Goal: Understand process/instructions: Learn how to perform a task or action

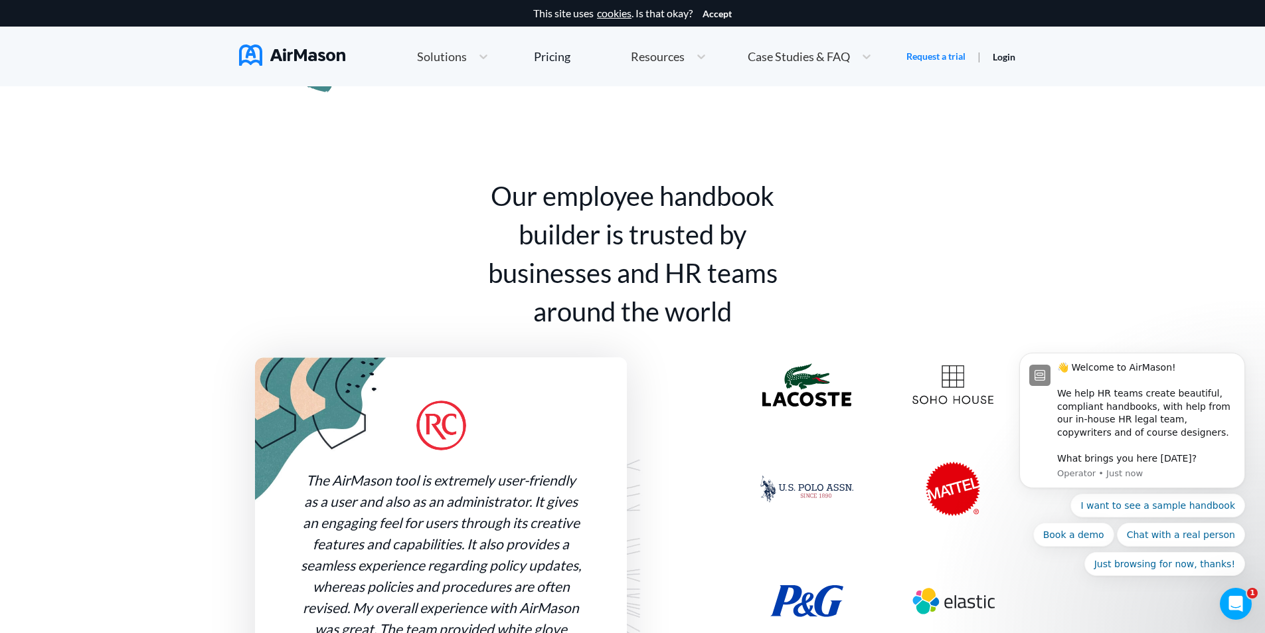
scroll to position [863, 0]
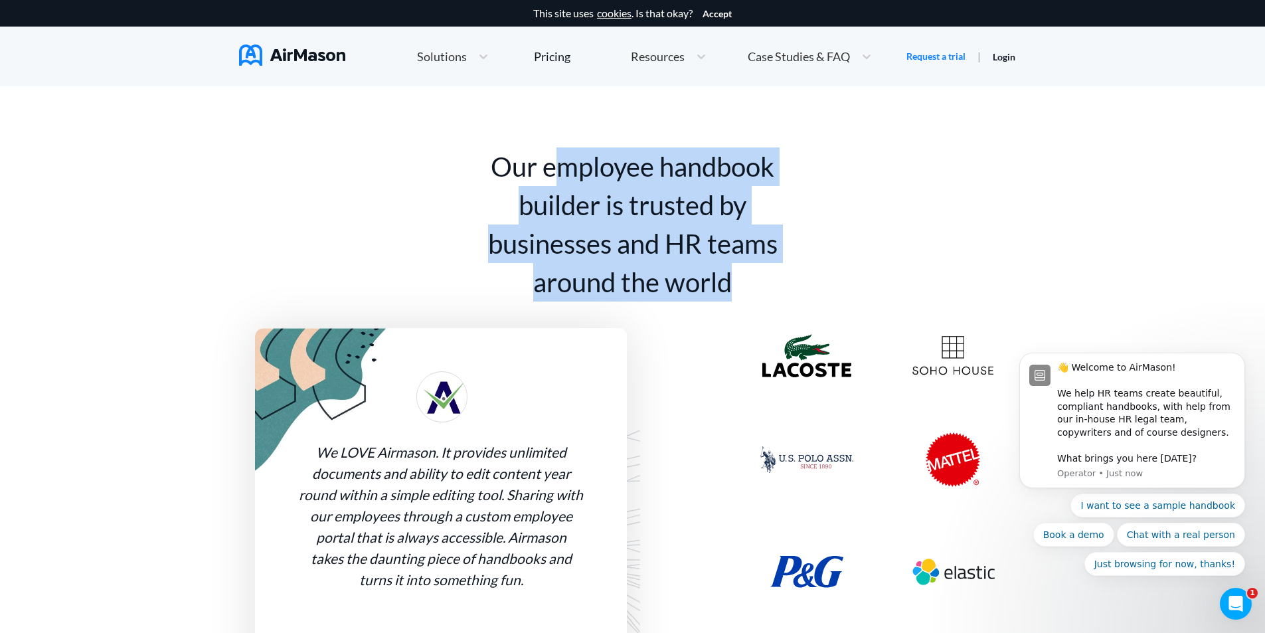
drag, startPoint x: 549, startPoint y: 166, endPoint x: 620, endPoint y: 343, distance: 190.6
click at [750, 272] on div "Our employee handbook builder is trusted by businesses and HR teams around the …" at bounding box center [633, 224] width 332 height 154
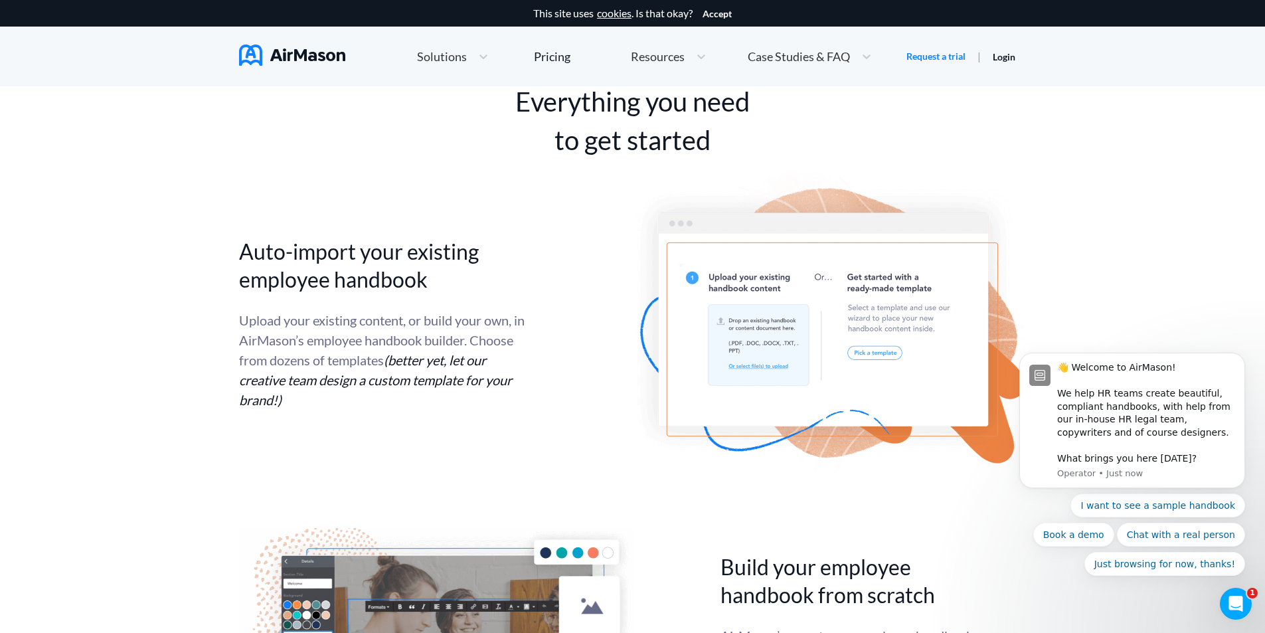
scroll to position [2656, 0]
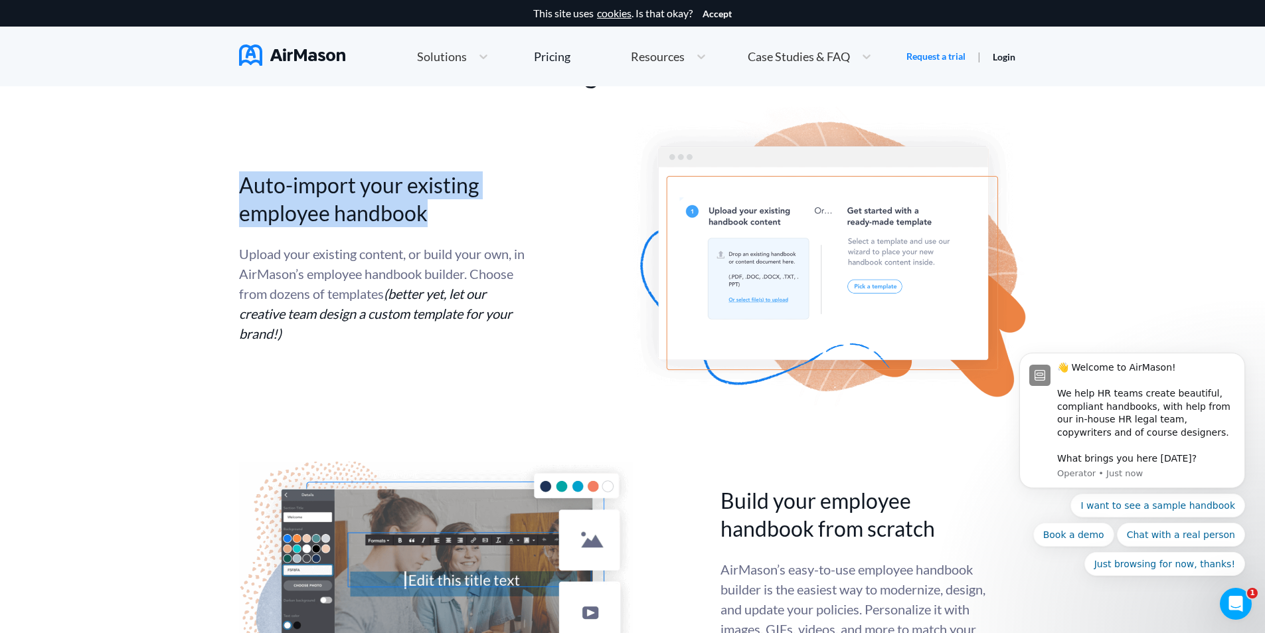
drag, startPoint x: 226, startPoint y: 185, endPoint x: 413, endPoint y: 257, distance: 200.5
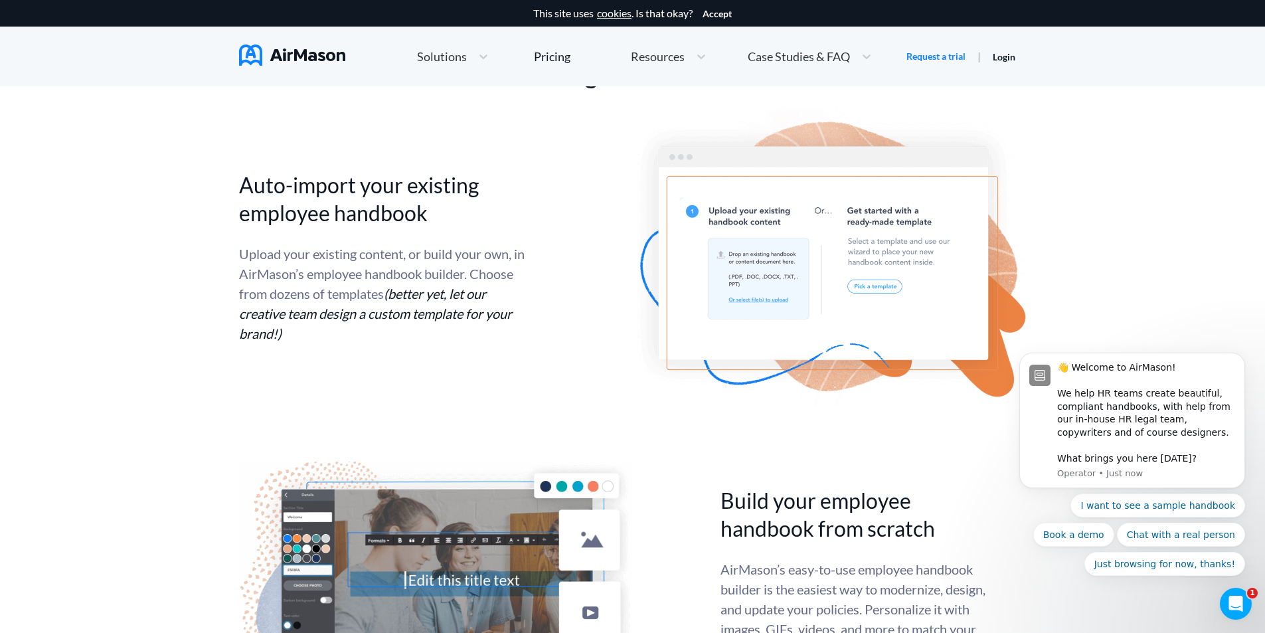
drag, startPoint x: 402, startPoint y: 270, endPoint x: 388, endPoint y: 274, distance: 14.5
click at [400, 271] on div "Upload your existing content, or build your own, in AirMason’s employee handboo…" at bounding box center [382, 294] width 286 height 100
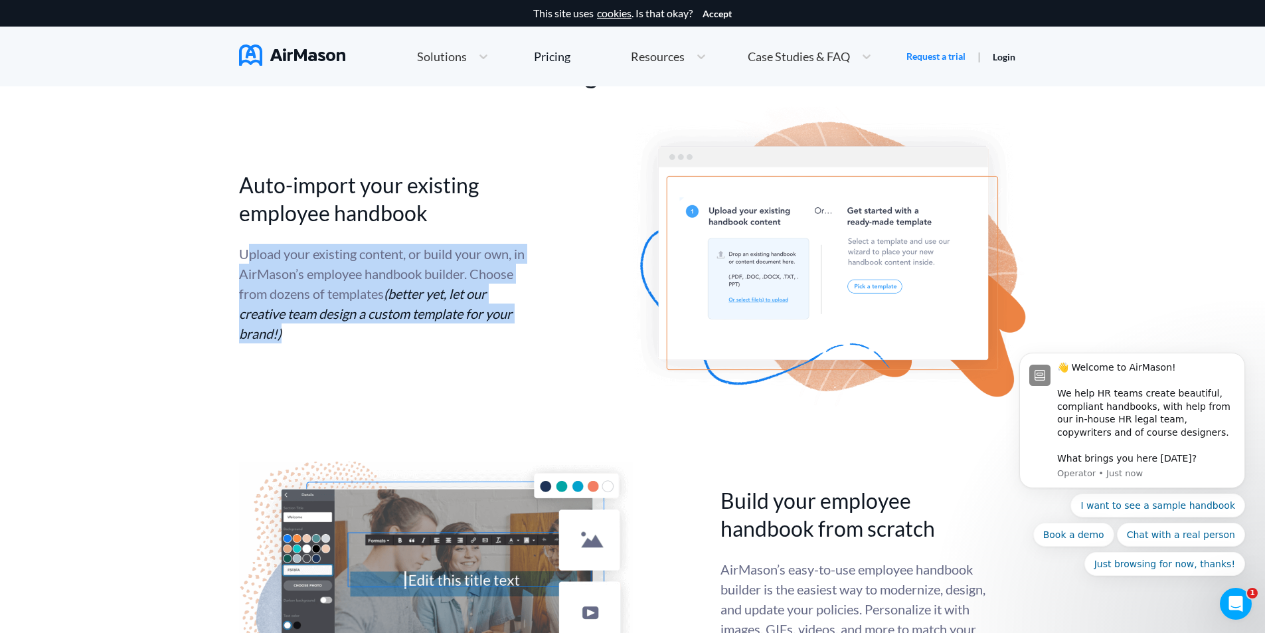
drag, startPoint x: 311, startPoint y: 265, endPoint x: 499, endPoint y: 355, distance: 208.2
click at [576, 373] on div "Auto-import your existing employee handbook Upload your existing content, or bu…" at bounding box center [632, 257] width 787 height 303
click at [420, 333] on div "Upload your existing content, or build your own, in AirMason’s employee handboo…" at bounding box center [382, 294] width 286 height 100
drag, startPoint x: 359, startPoint y: 341, endPoint x: 242, endPoint y: 236, distance: 157.1
click at [242, 236] on div "Auto-import your existing employee handbook Upload your existing content, or bu…" at bounding box center [391, 257] width 305 height 172
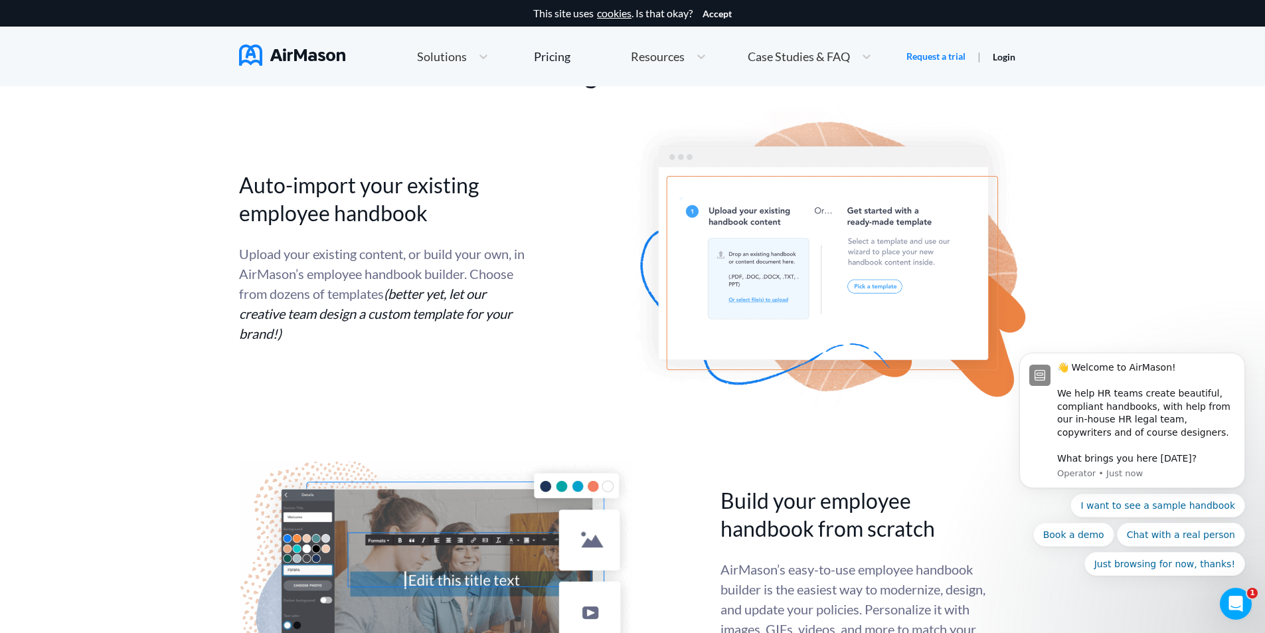
drag, startPoint x: 369, startPoint y: 162, endPoint x: 189, endPoint y: 199, distance: 183.0
click at [355, 161] on div "Auto-import your existing employee handbook Upload your existing content, or bu…" at bounding box center [632, 257] width 787 height 303
drag, startPoint x: 282, startPoint y: 179, endPoint x: 248, endPoint y: 189, distance: 34.7
click at [279, 177] on h2 "Auto-import your existing employee handbook" at bounding box center [382, 199] width 286 height 56
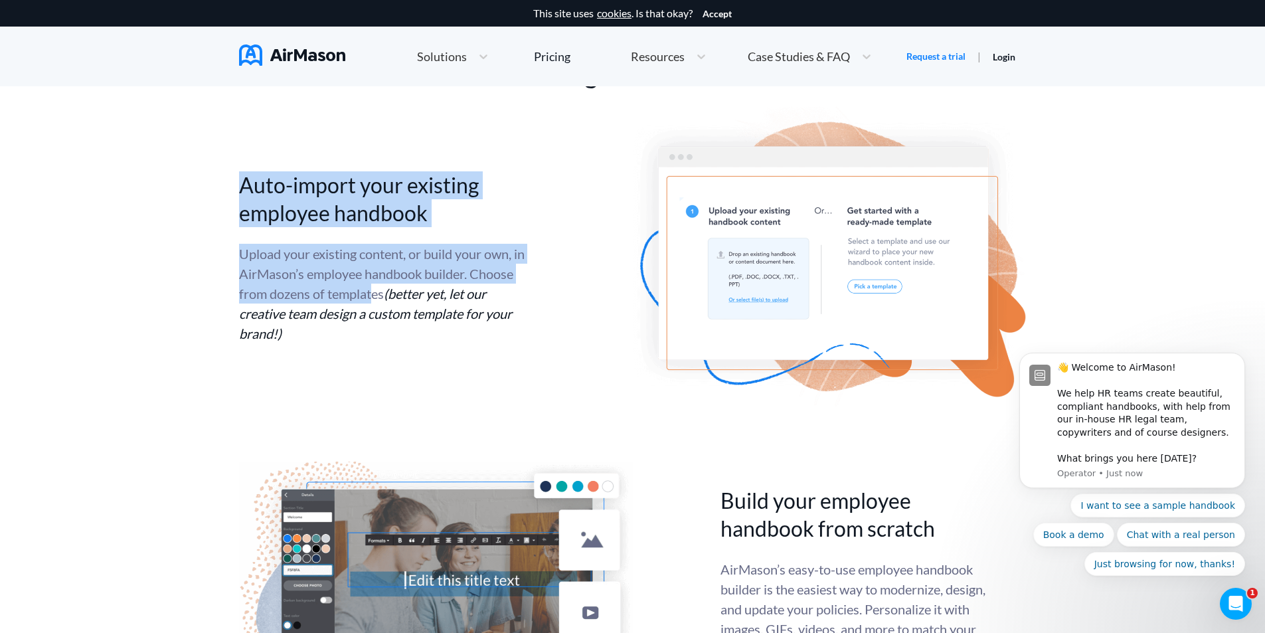
drag, startPoint x: 236, startPoint y: 191, endPoint x: 423, endPoint y: 288, distance: 210.0
click at [402, 282] on div "Upload your existing content, or build your own, in AirMason’s employee handboo…" at bounding box center [382, 294] width 286 height 100
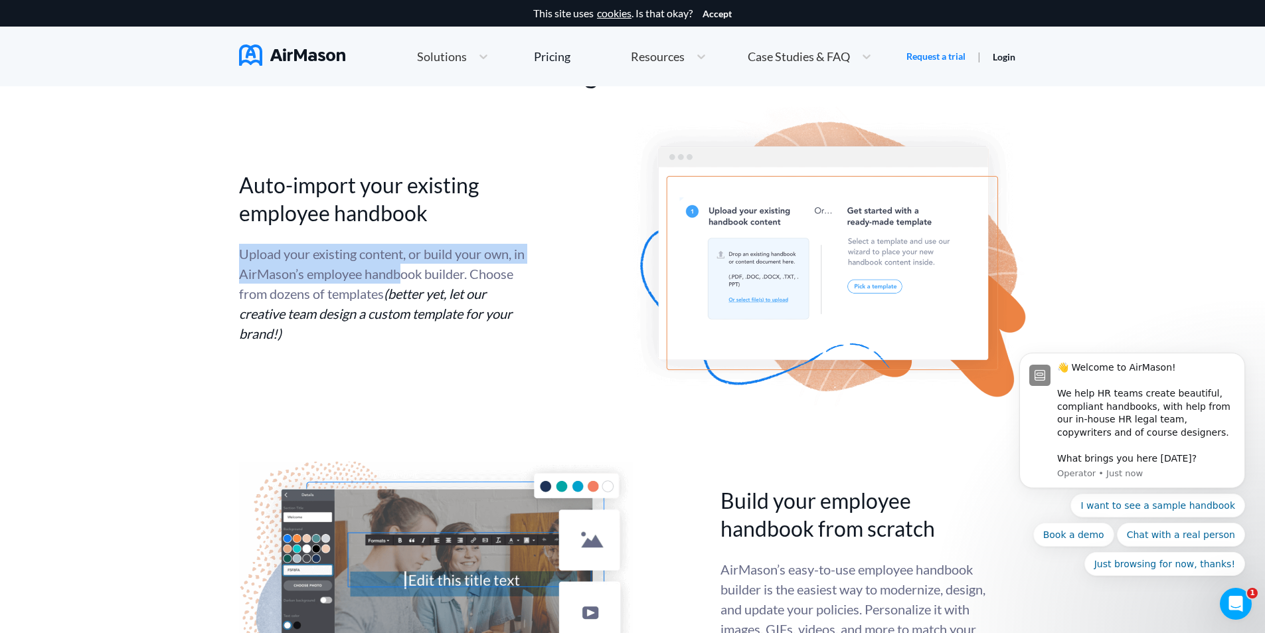
drag, startPoint x: 232, startPoint y: 258, endPoint x: 373, endPoint y: 292, distance: 144.8
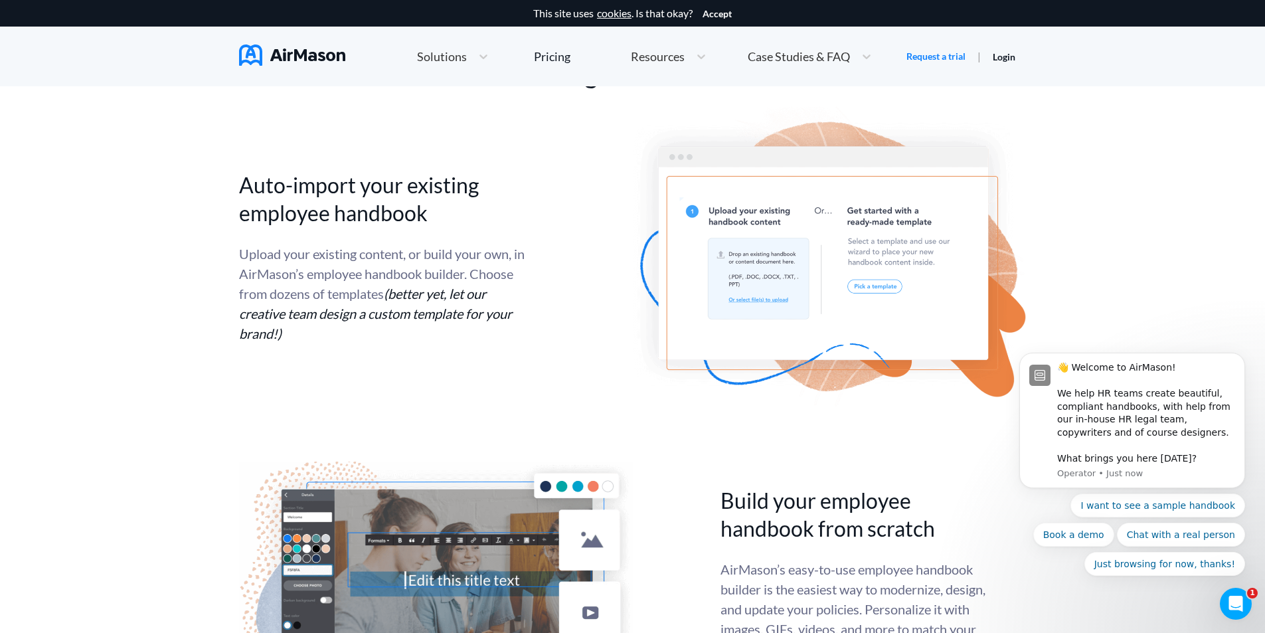
click at [372, 292] on div "Upload your existing content, or build your own, in AirMason’s employee handboo…" at bounding box center [382, 294] width 286 height 100
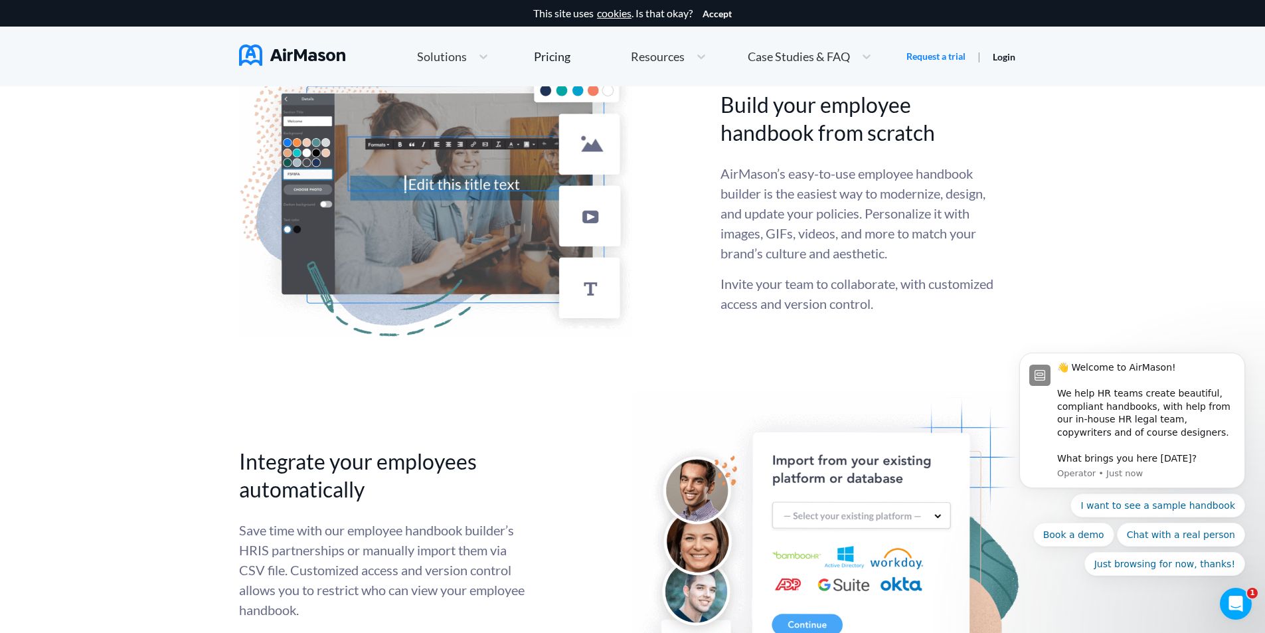
scroll to position [3055, 0]
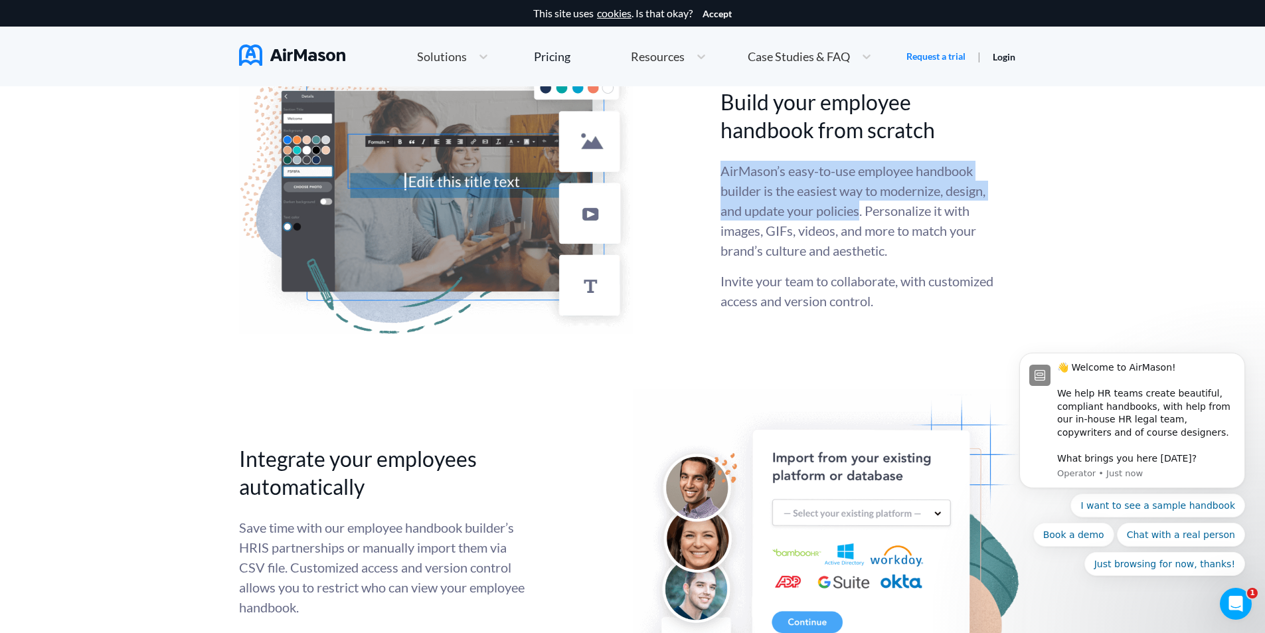
drag, startPoint x: 719, startPoint y: 166, endPoint x: 859, endPoint y: 211, distance: 147.2
click at [859, 211] on div "Build your employee handbook from scratch AirMason’s easy-to-use employee handb…" at bounding box center [632, 199] width 787 height 273
copy p "AirMason’s easy-to-use employee handbook builder is the easiest way to moderniz…"
